Goal: Task Accomplishment & Management: Use online tool/utility

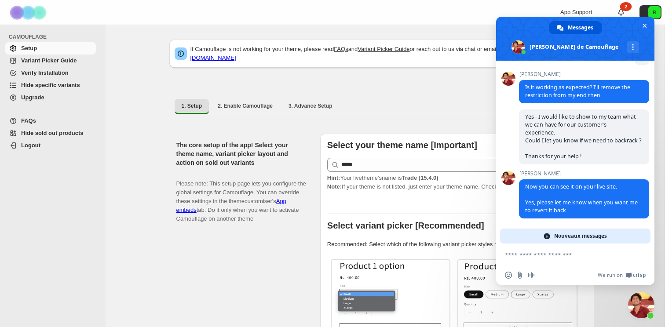
scroll to position [2810, 0]
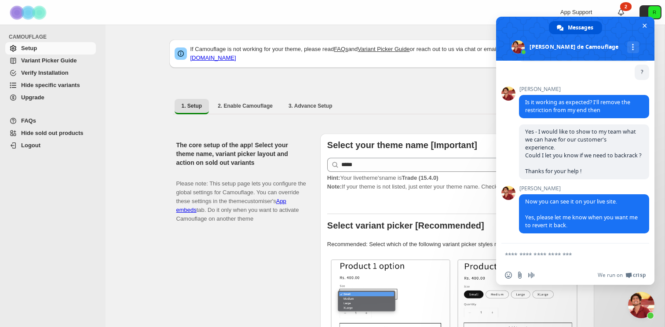
click at [645, 306] on span "Fermer le chat" at bounding box center [641, 305] width 26 height 26
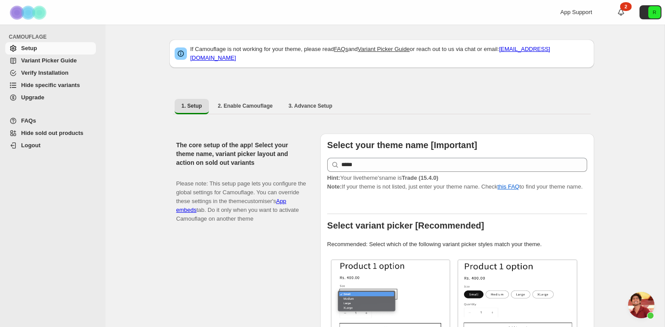
click at [66, 80] on link "Hide specific variants" at bounding box center [50, 85] width 91 height 12
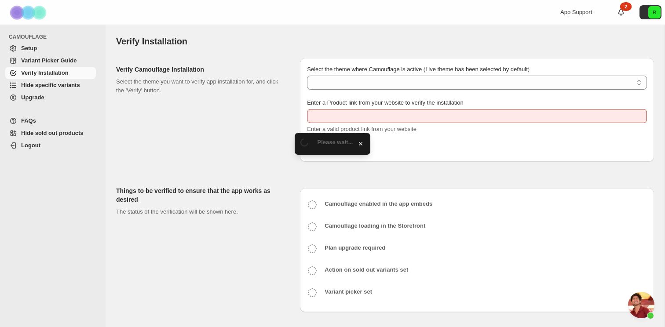
scroll to position [2810, 0]
click at [67, 87] on span "Hide specific variants" at bounding box center [50, 85] width 59 height 7
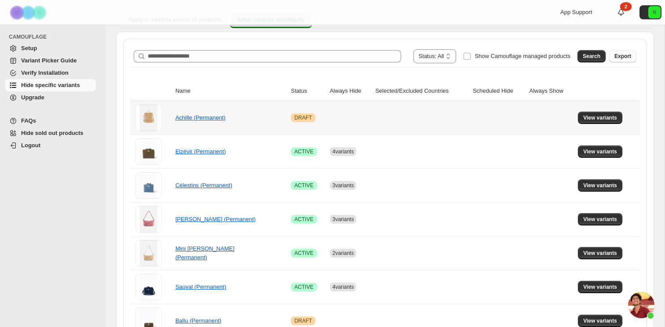
scroll to position [88, 0]
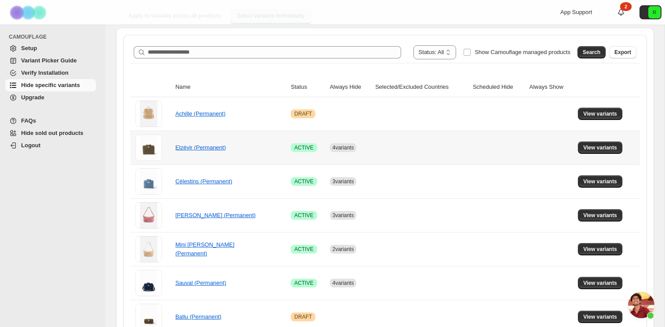
click at [283, 155] on td "Elzévir (Permanent)" at bounding box center [231, 148] width 116 height 34
click at [339, 147] on span "4 variants" at bounding box center [343, 148] width 22 height 6
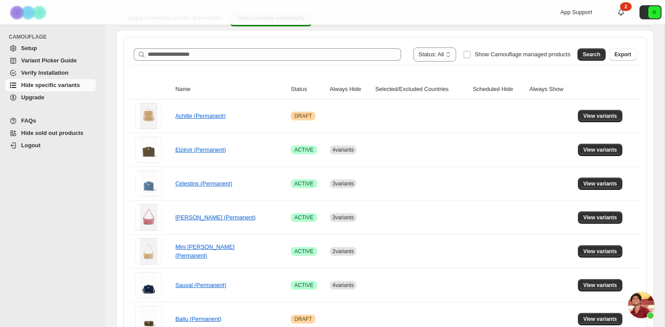
click at [502, 87] on th "Scheduled Hide" at bounding box center [498, 90] width 57 height 20
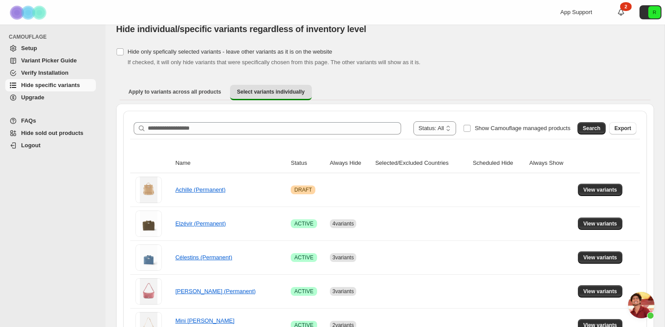
scroll to position [0, 0]
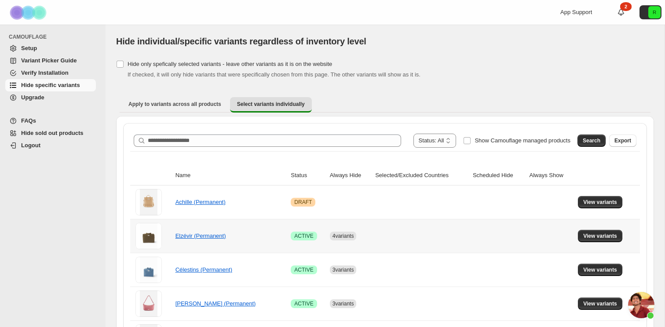
click at [336, 232] on span "4 variants" at bounding box center [343, 236] width 22 height 9
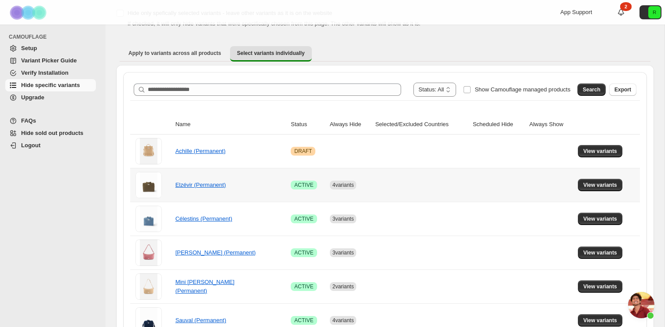
scroll to position [61, 0]
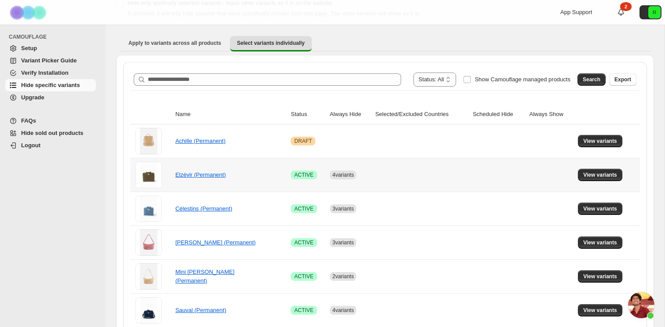
click at [606, 182] on td "View variants" at bounding box center [607, 175] width 65 height 34
click at [605, 176] on span "View variants" at bounding box center [600, 174] width 34 height 7
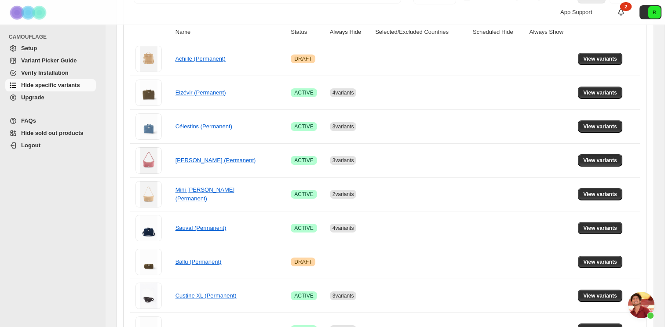
scroll to position [0, 0]
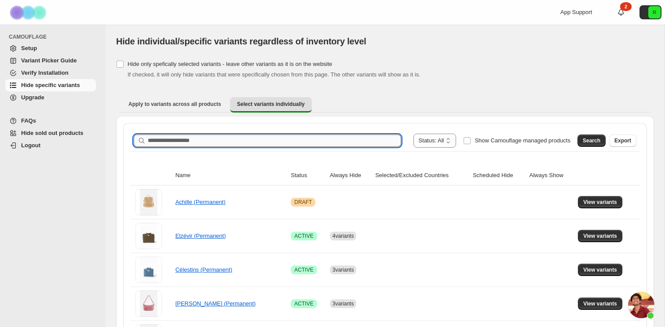
click at [361, 146] on input "Search product name" at bounding box center [274, 140] width 253 height 12
type input "********"
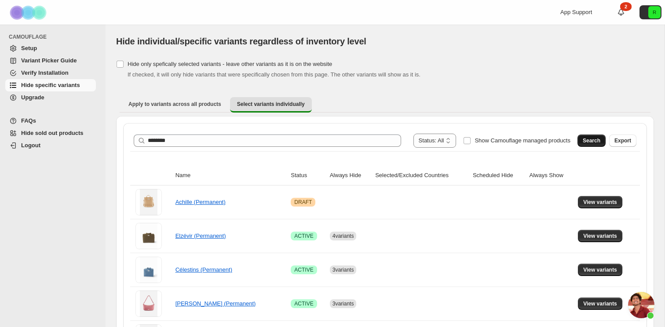
click at [585, 138] on span "Search" at bounding box center [591, 140] width 18 height 7
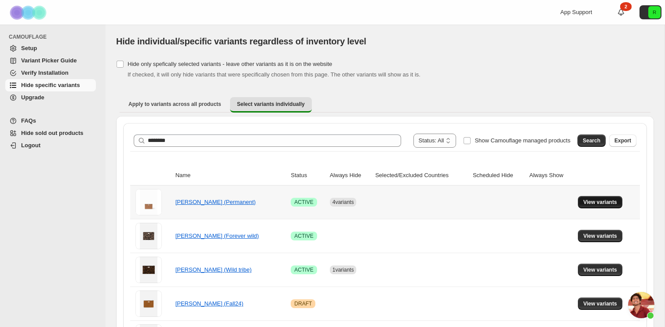
click at [611, 205] on span "View variants" at bounding box center [600, 202] width 34 height 7
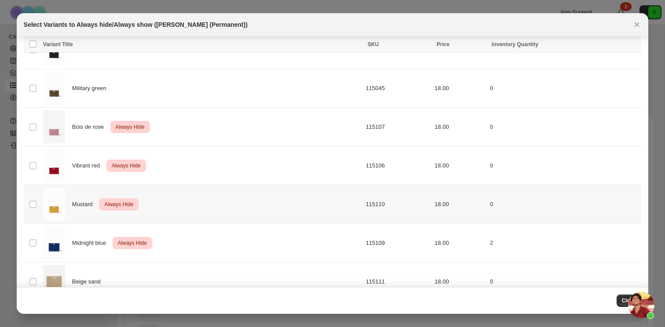
scroll to position [157, 0]
